Goal: Task Accomplishment & Management: Manage account settings

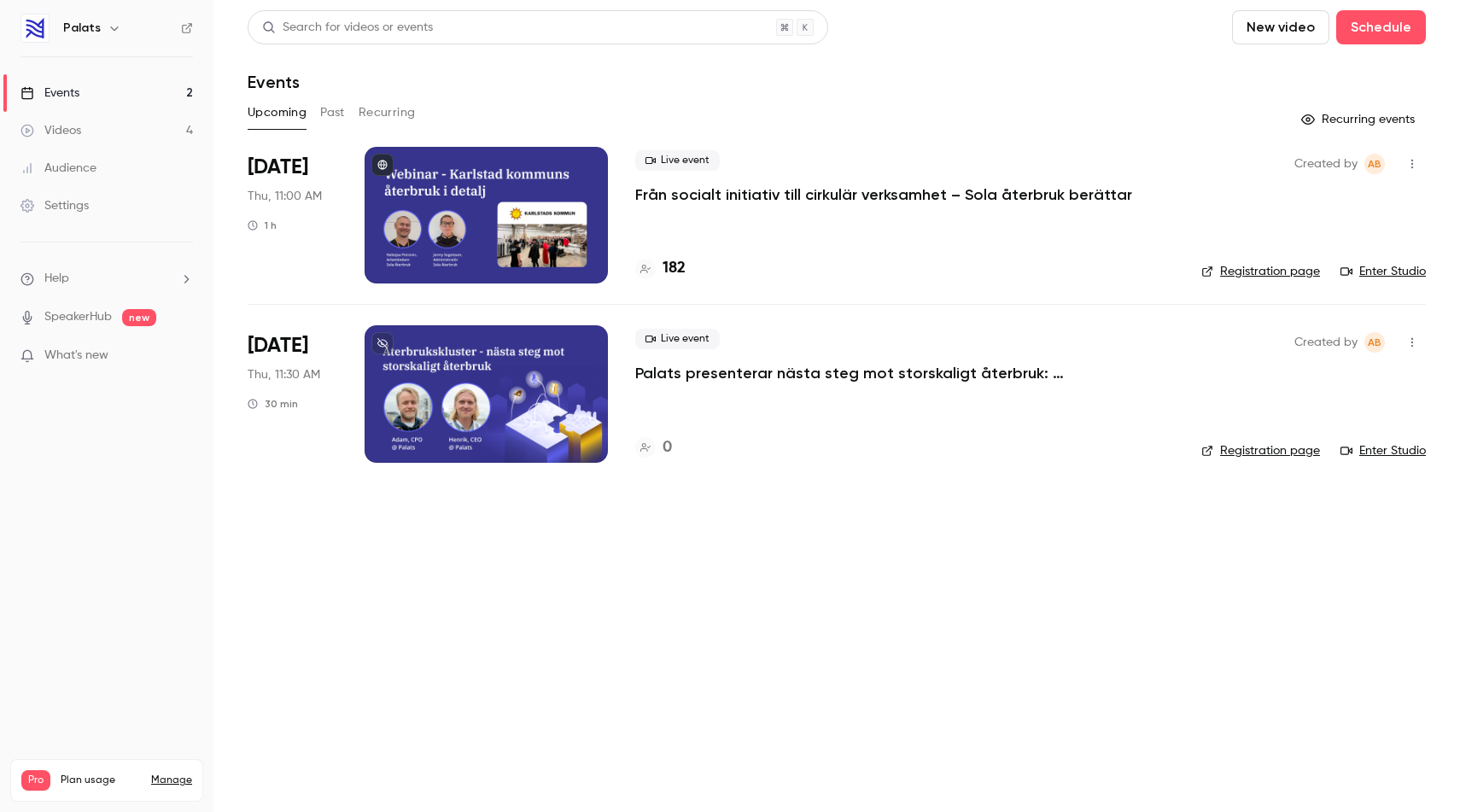
click at [769, 190] on p "Från socialt initiativ till cirkulär verksamhet – Sola återbruk berättar" at bounding box center [883, 195] width 497 height 20
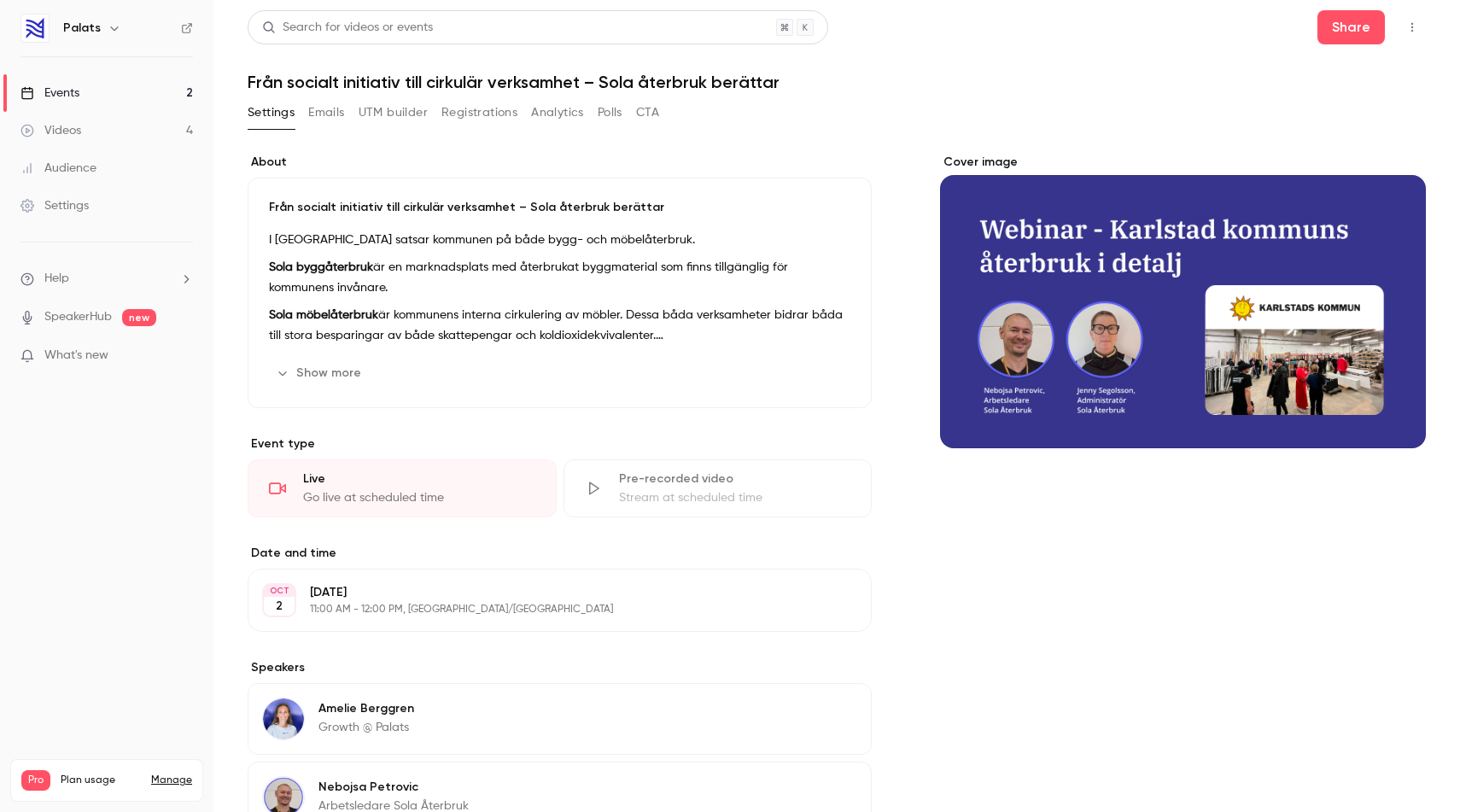
click at [475, 119] on button "Registrations" at bounding box center [480, 113] width 76 height 28
